Goal: Task Accomplishment & Management: Use online tool/utility

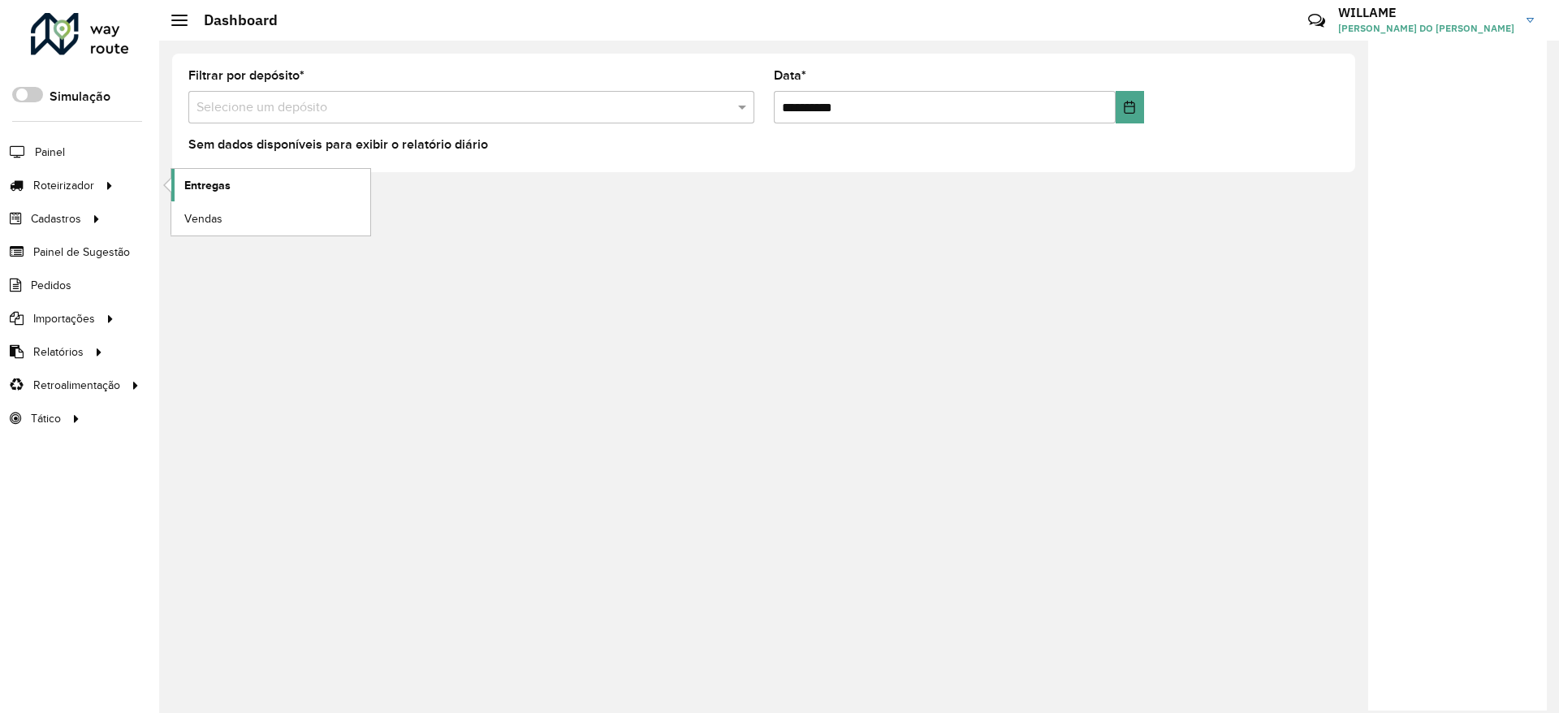
click at [224, 180] on span "Entregas" at bounding box center [207, 185] width 46 height 17
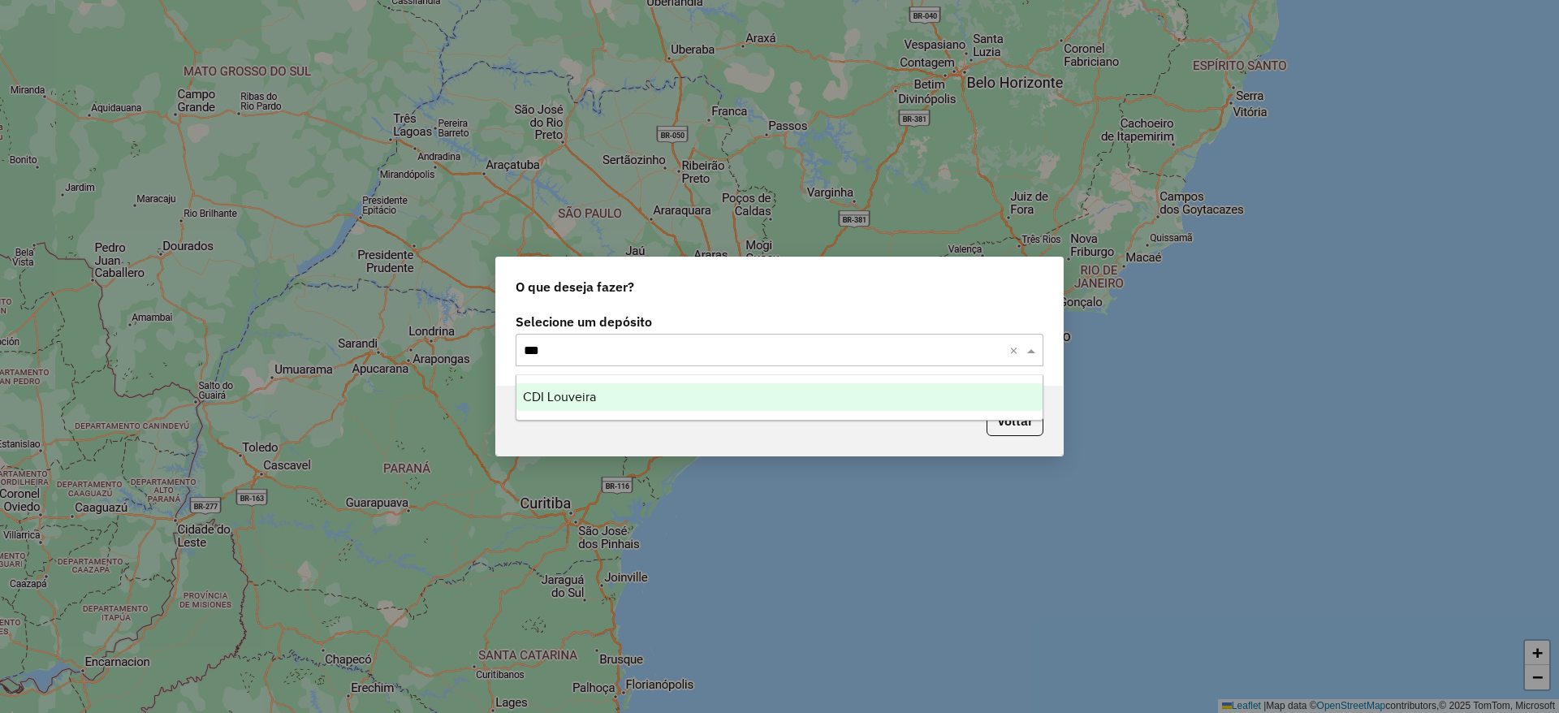
type input "****"
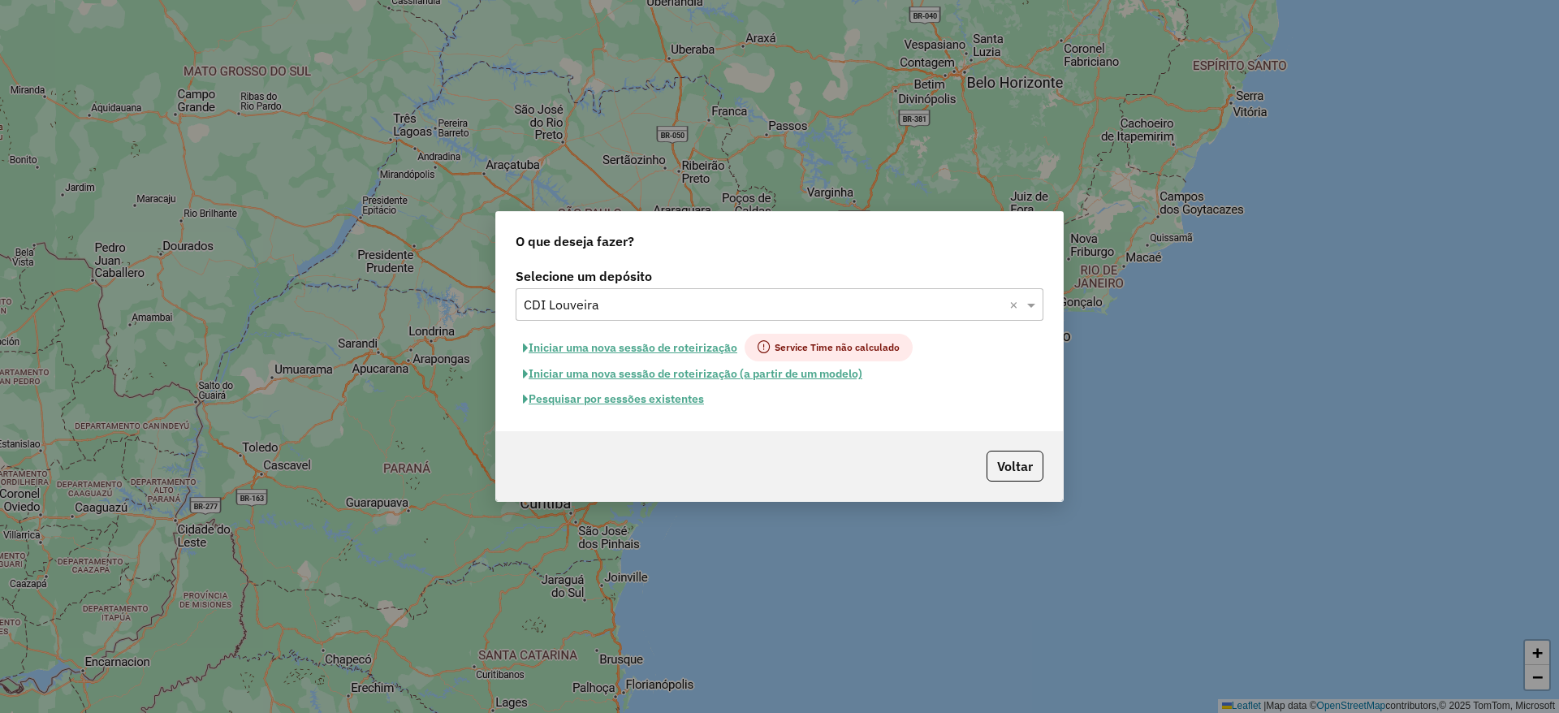
click at [646, 393] on button "Pesquisar por sessões existentes" at bounding box center [614, 399] width 196 height 25
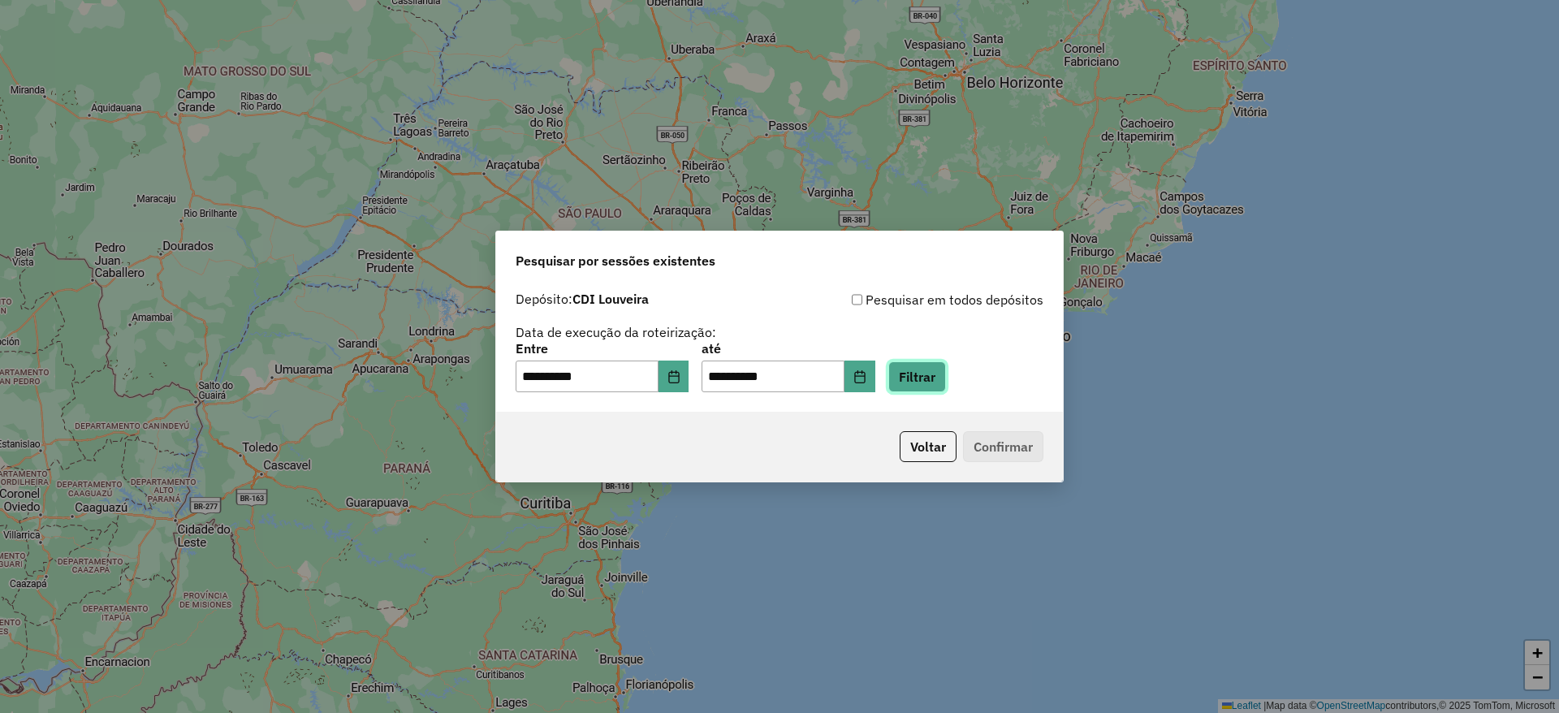
click at [943, 374] on button "Filtrar" at bounding box center [917, 376] width 58 height 31
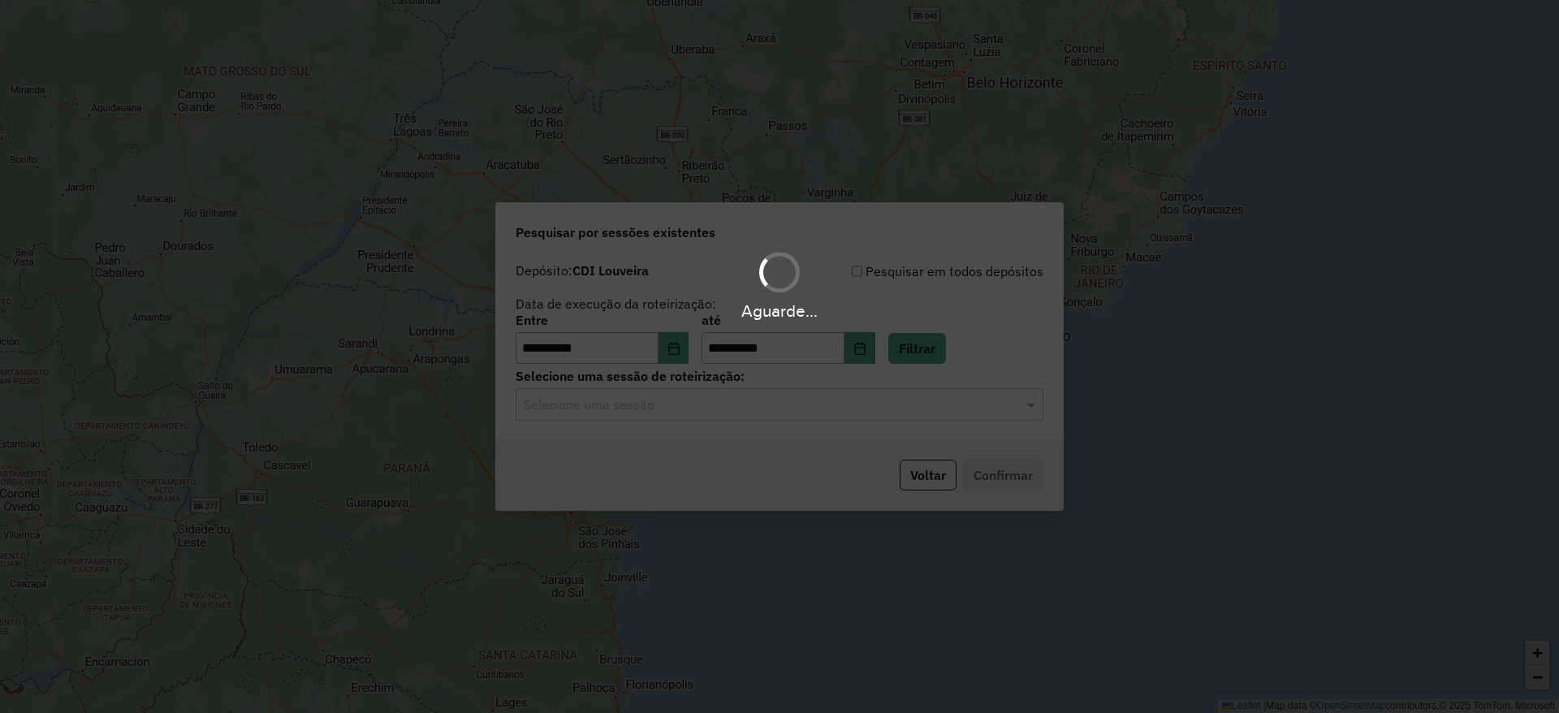
click at [642, 403] on input "text" at bounding box center [763, 404] width 479 height 19
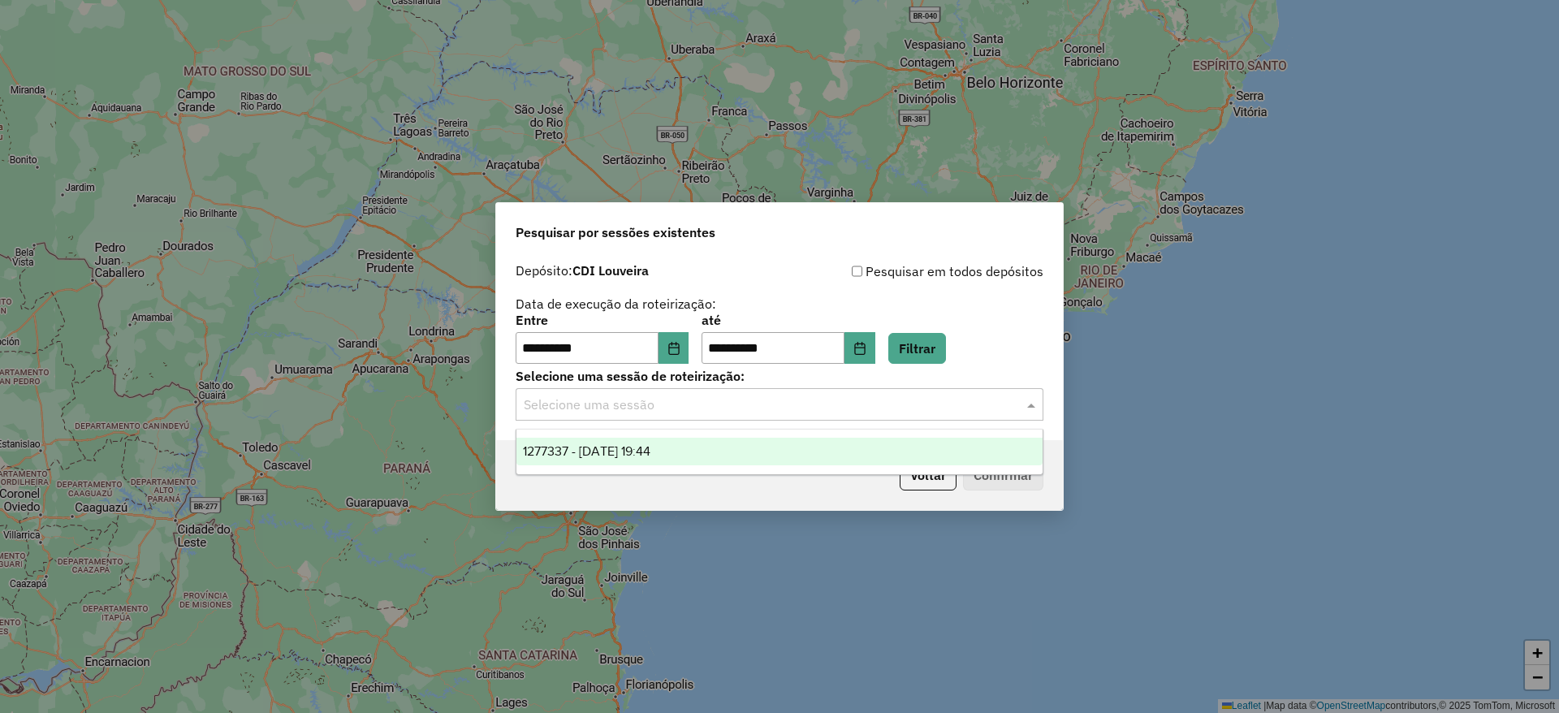
click at [637, 454] on span "1277337 - 17/09/2025 19:44" at bounding box center [586, 451] width 127 height 14
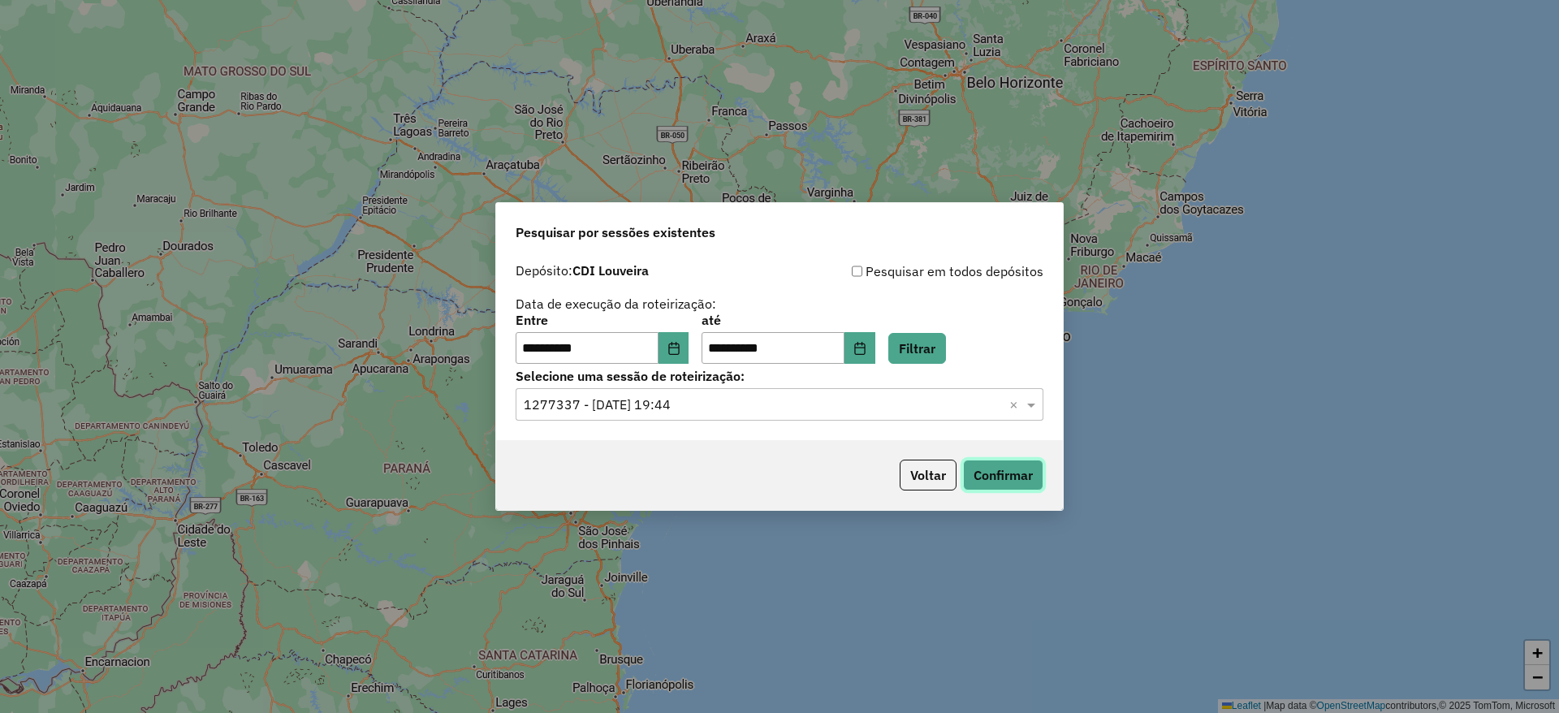
click at [1005, 463] on button "Confirmar" at bounding box center [1003, 475] width 80 height 31
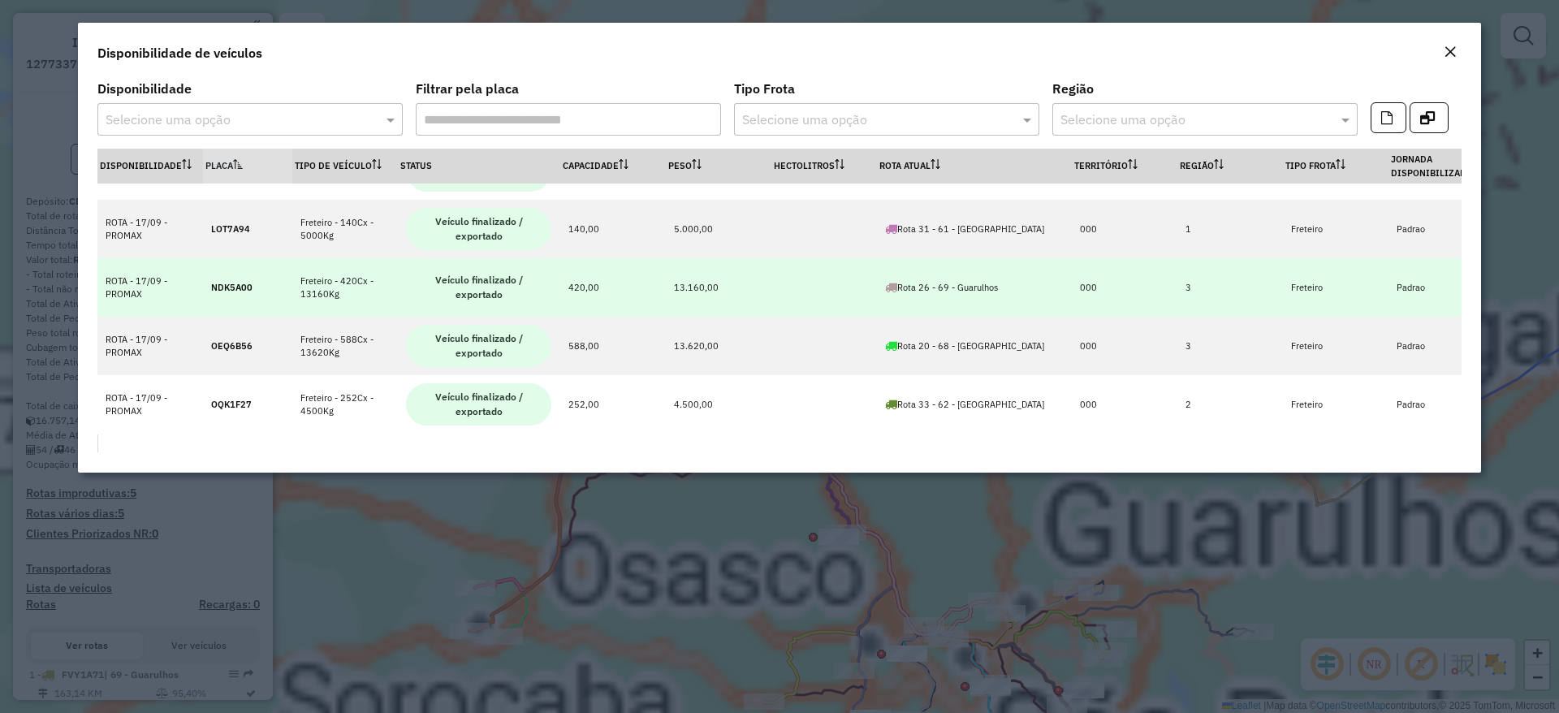
scroll to position [2444, 0]
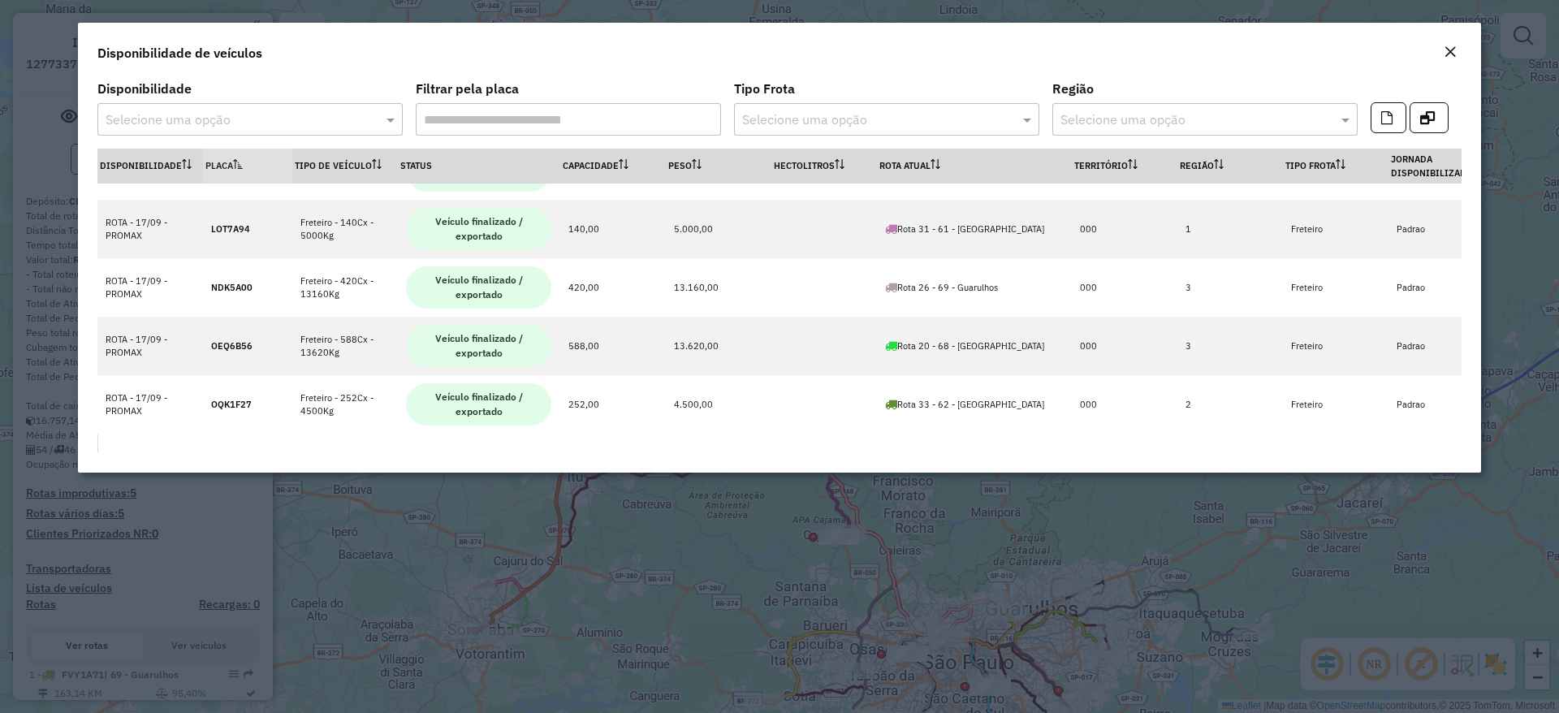
drag, startPoint x: 1432, startPoint y: 58, endPoint x: 1457, endPoint y: 50, distance: 25.7
click at [1448, 50] on div "Disponibilidade de veículos" at bounding box center [779, 50] width 1403 height 54
click at [1457, 48] on button "Close" at bounding box center [1450, 52] width 23 height 21
